Goal: Task Accomplishment & Management: Manage account settings

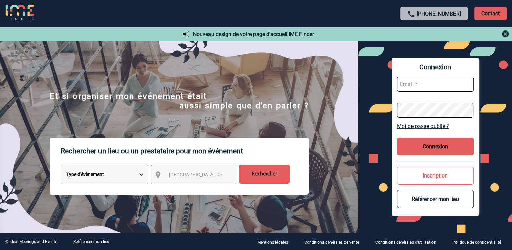
click at [430, 144] on button "Connexion" at bounding box center [435, 146] width 77 height 18
click at [443, 79] on input "text" at bounding box center [435, 83] width 77 height 15
type input "[EMAIL_ADDRESS][DOMAIN_NAME]"
click at [443, 98] on form "mthevenin@ime-groupe.com" at bounding box center [435, 97] width 77 height 52
click at [437, 101] on form "mthevenin@ime-groupe.com" at bounding box center [435, 97] width 77 height 52
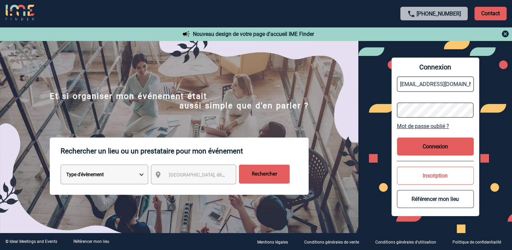
drag, startPoint x: 450, startPoint y: 100, endPoint x: 458, endPoint y: 96, distance: 9.2
click at [450, 100] on form "mthevenin@ime-groupe.com" at bounding box center [435, 97] width 77 height 52
click at [426, 98] on form "mthevenin@ime-groupe.com" at bounding box center [435, 97] width 77 height 52
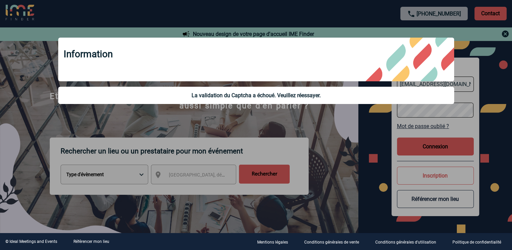
click at [320, 121] on div at bounding box center [256, 125] width 512 height 250
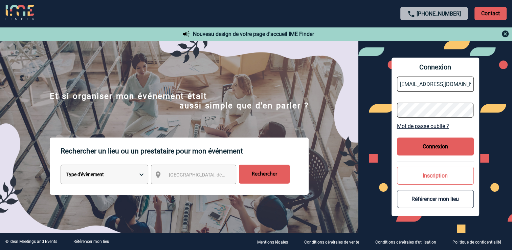
click at [455, 126] on link "Mot de passe oublié ?" at bounding box center [435, 126] width 77 height 6
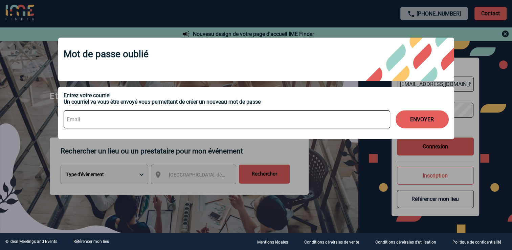
click at [106, 125] on input at bounding box center [227, 119] width 326 height 18
type input "mthevenin@ime-groupe.com"
click at [422, 116] on button "ENVOYER" at bounding box center [421, 119] width 53 height 18
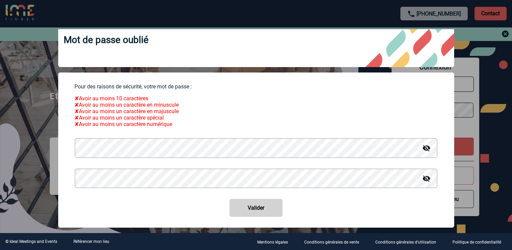
scroll to position [21, 0]
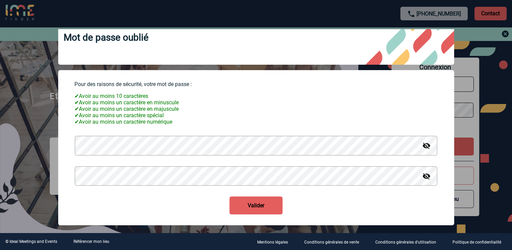
click at [422, 178] on img at bounding box center [426, 176] width 8 height 8
click at [255, 201] on button "Valider" at bounding box center [255, 205] width 53 height 18
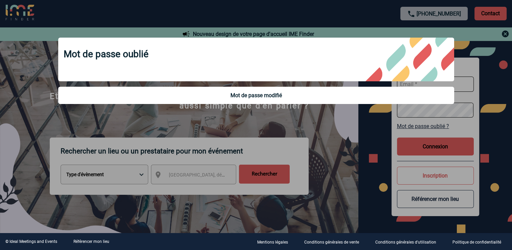
scroll to position [0, 0]
click at [295, 118] on div at bounding box center [256, 125] width 512 height 250
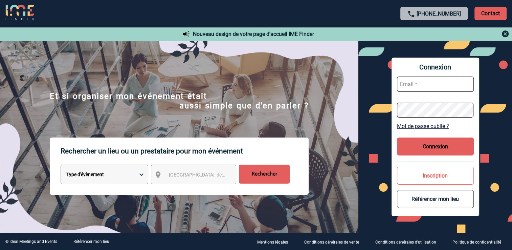
click at [423, 83] on input "text" at bounding box center [435, 83] width 77 height 15
type input "mthevenin@ime-groupe.com"
click at [405, 144] on button "Connexion" at bounding box center [435, 146] width 77 height 18
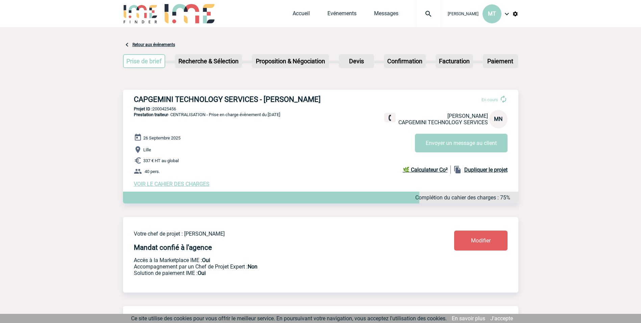
drag, startPoint x: 180, startPoint y: 108, endPoint x: 155, endPoint y: 110, distance: 25.8
click at [155, 110] on p "Projet ID : 2000425456" at bounding box center [321, 108] width 396 height 5
drag, startPoint x: 132, startPoint y: 96, endPoint x: 322, endPoint y: 91, distance: 189.8
click at [322, 91] on div "CAPGEMINI TECHNOLOGY SERVICES - [PERSON_NAME] En cours [PERSON_NAME] CAPGEMINI …" at bounding box center [321, 141] width 396 height 103
copy h3 "CAPGEMINI TECHNOLOGY SERVICES - [PERSON_NAME]"
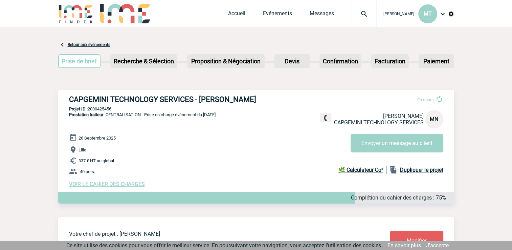
click at [157, 141] on div "[DATE] [GEOGRAPHIC_DATA] 337 € HT au global 40 pers. VOIR LE CAHIER DES CHARGES…" at bounding box center [261, 160] width 385 height 54
click at [120, 108] on p "Projet ID : 2000425456" at bounding box center [256, 108] width 396 height 5
drag, startPoint x: 116, startPoint y: 109, endPoint x: 89, endPoint y: 110, distance: 26.4
click at [89, 110] on p "Projet ID : 2000425456" at bounding box center [256, 108] width 396 height 5
copy p "2000425456"
